Goal: Information Seeking & Learning: Find specific fact

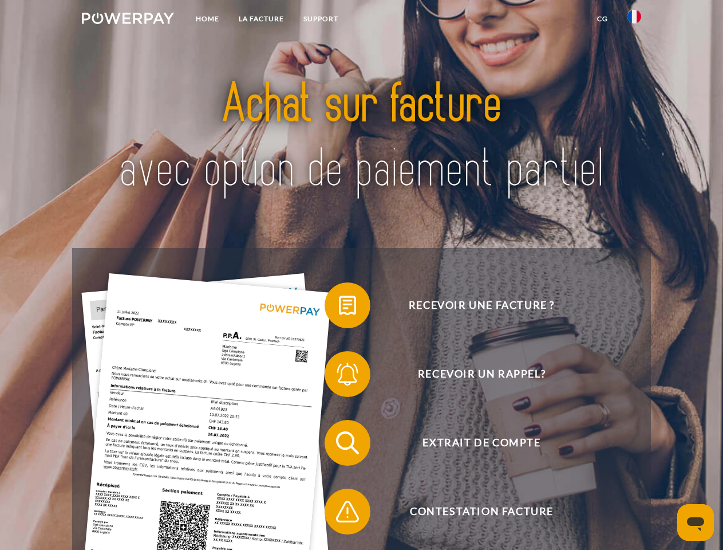
click at [128, 20] on img at bounding box center [128, 18] width 92 height 11
click at [634, 20] on img at bounding box center [634, 17] width 14 height 14
click at [602, 19] on link "CG" at bounding box center [602, 19] width 30 height 21
click at [339, 307] on span at bounding box center [330, 304] width 57 height 57
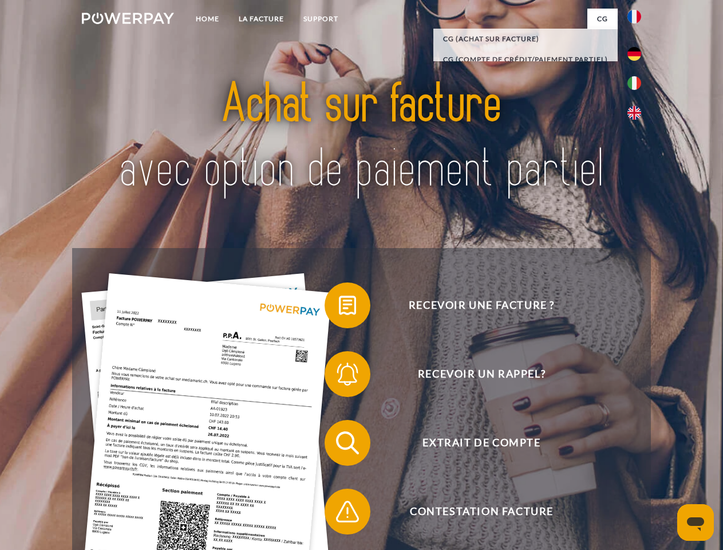
click at [339, 376] on span at bounding box center [330, 373] width 57 height 57
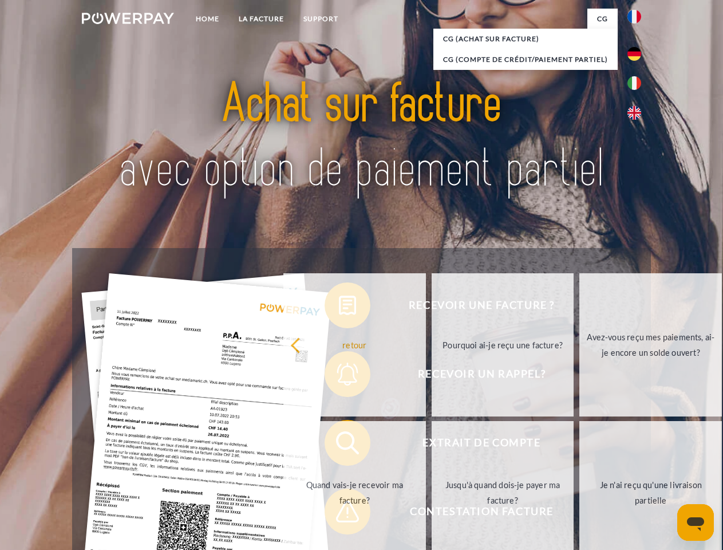
click at [432, 445] on link "Jusqu'à quand dois-je payer ma facture?" at bounding box center [503, 492] width 143 height 143
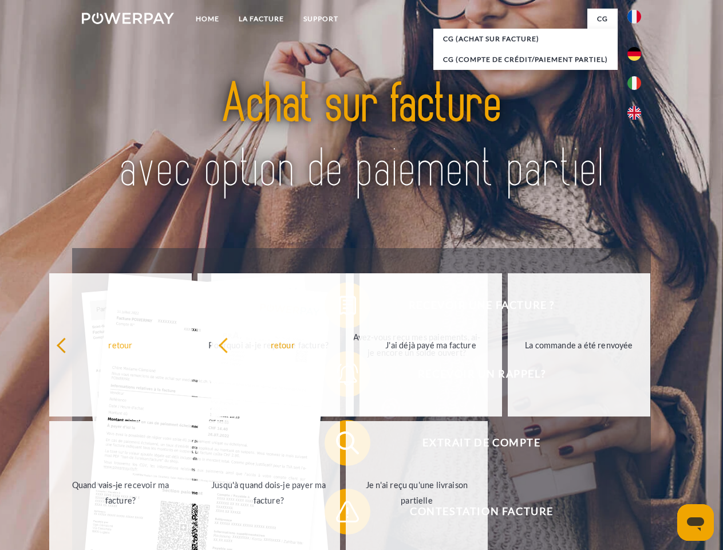
click at [339, 513] on span at bounding box center [330, 511] width 57 height 57
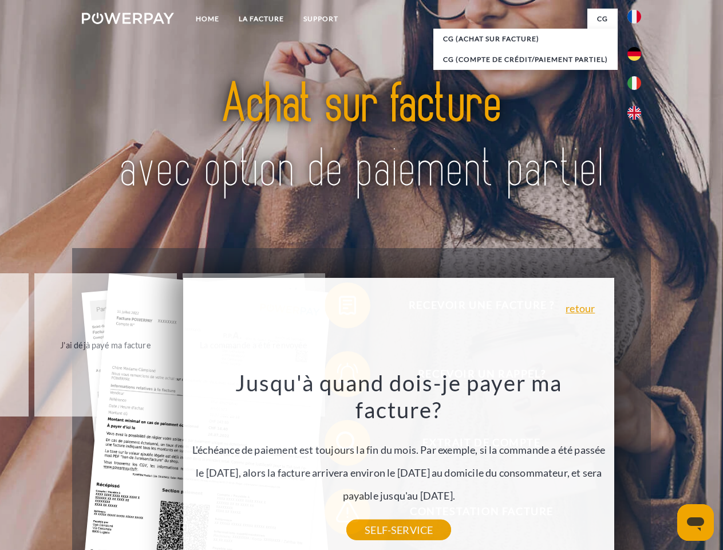
click at [696, 522] on icon "Ouvrir la fenêtre de messagerie" at bounding box center [695, 524] width 17 height 14
